Goal: Navigation & Orientation: Find specific page/section

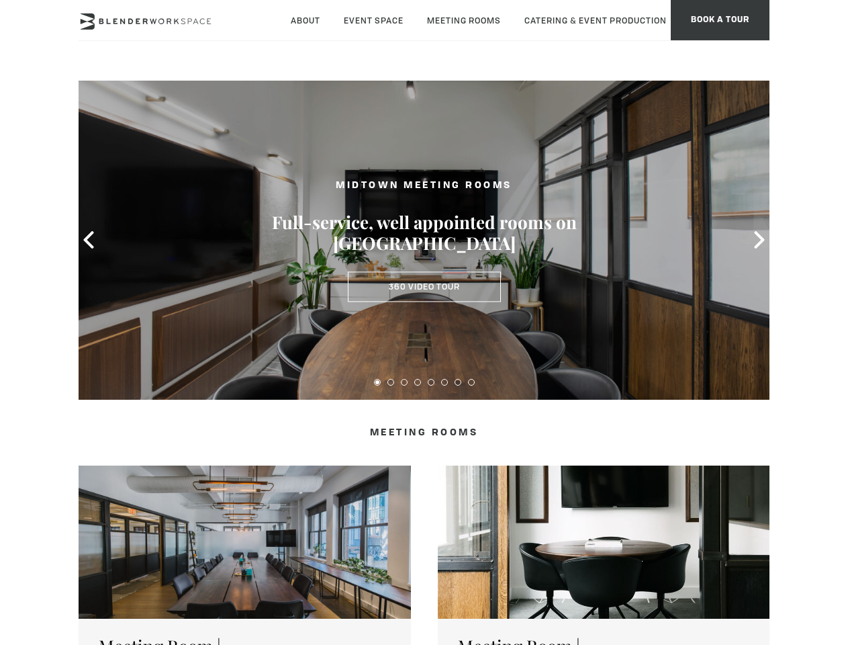
click at [89, 240] on icon at bounding box center [88, 239] width 17 height 17
click at [759, 240] on icon at bounding box center [759, 239] width 17 height 17
click at [377, 382] on button at bounding box center [377, 382] width 7 height 7
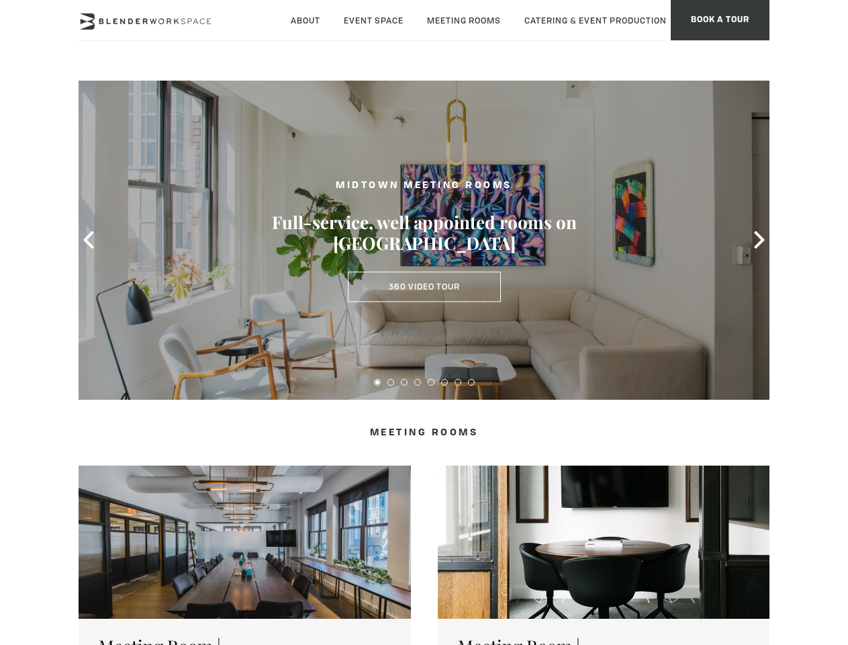
click at [391, 382] on button at bounding box center [390, 382] width 7 height 7
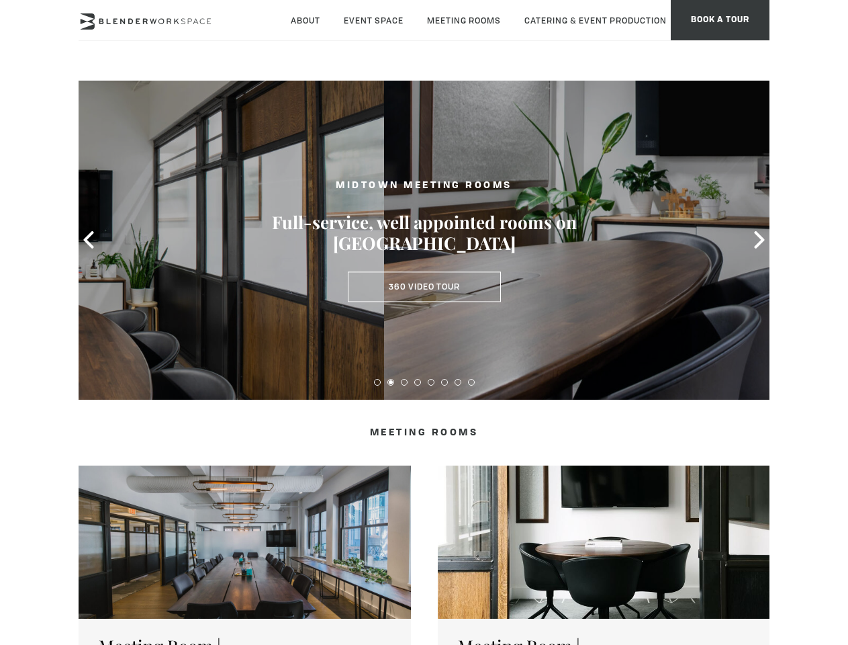
click at [404, 382] on button at bounding box center [404, 382] width 7 height 7
click at [418, 382] on button at bounding box center [417, 382] width 7 height 7
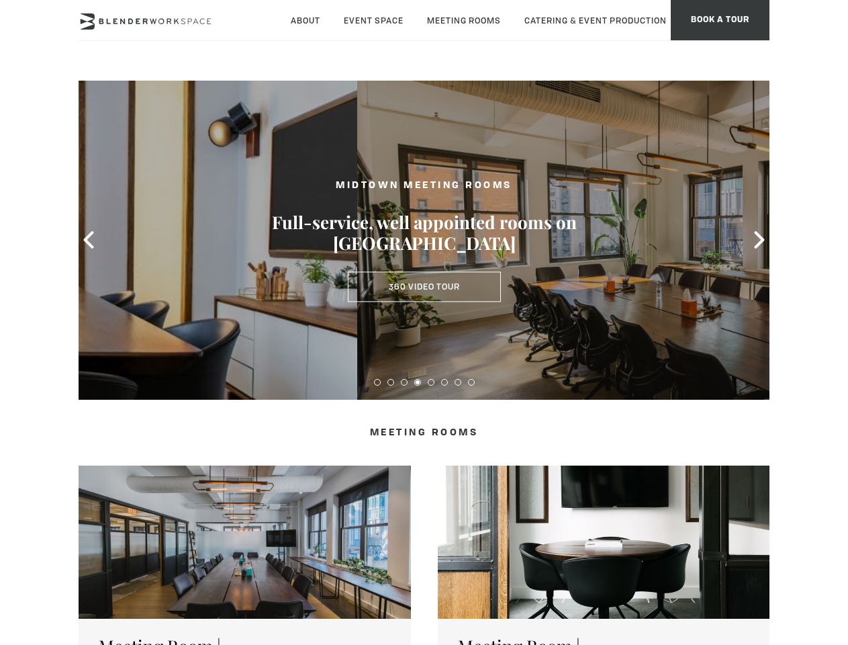
click at [431, 382] on button at bounding box center [431, 382] width 7 height 7
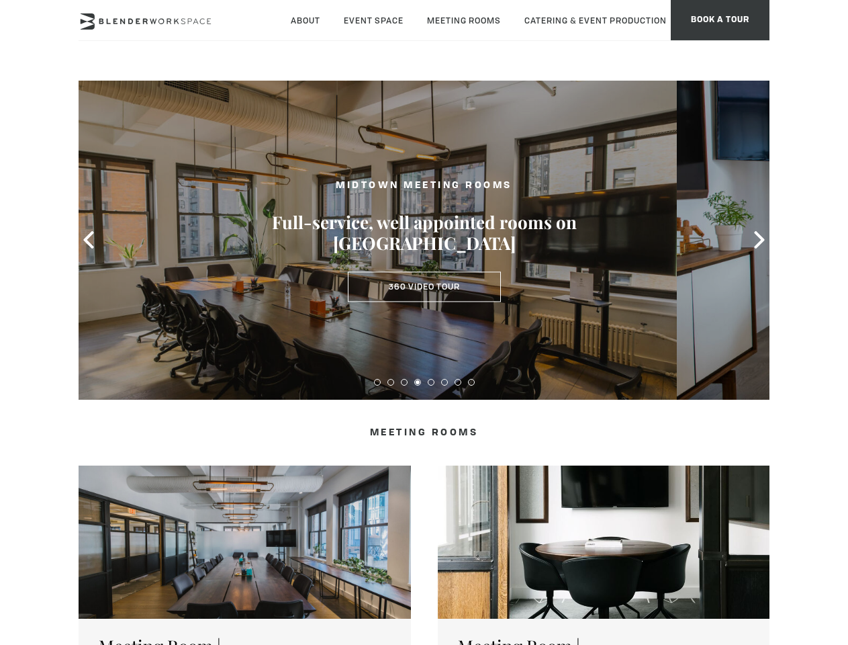
click at [444, 382] on button at bounding box center [444, 382] width 7 height 7
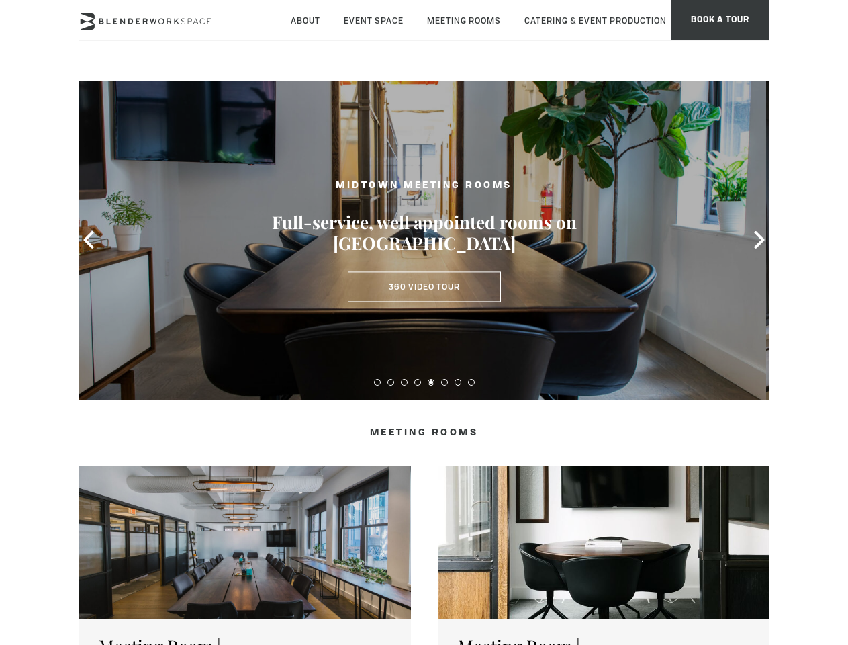
click at [458, 382] on button at bounding box center [458, 382] width 7 height 7
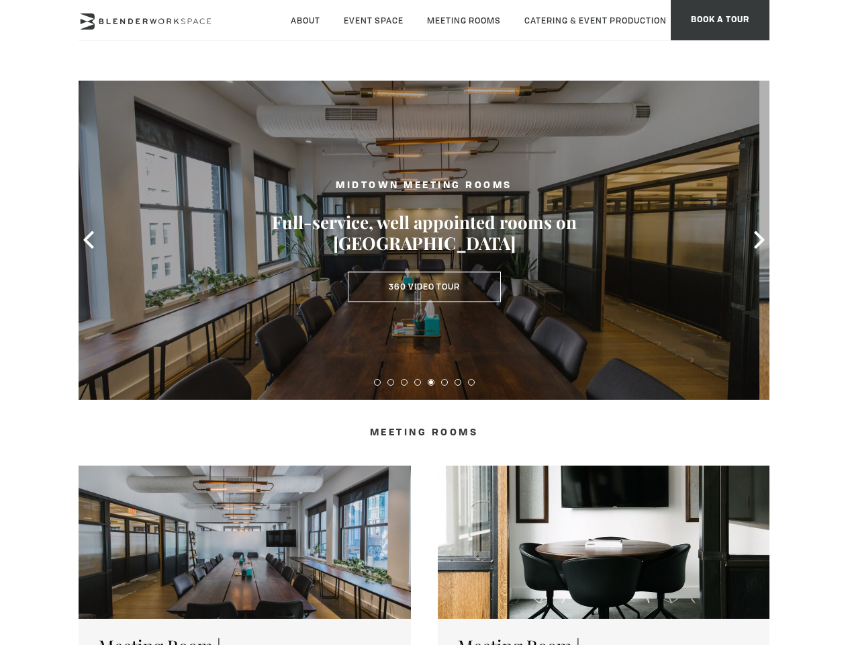
click at [471, 382] on button at bounding box center [471, 382] width 7 height 7
